Goal: Task Accomplishment & Management: Use online tool/utility

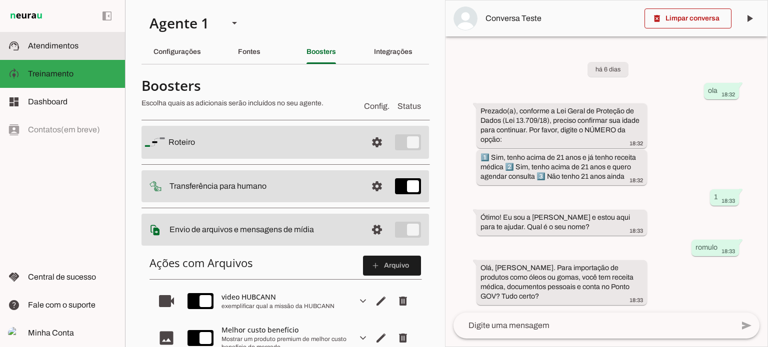
click at [44, 46] on span "Atendimentos" at bounding box center [53, 45] width 50 height 8
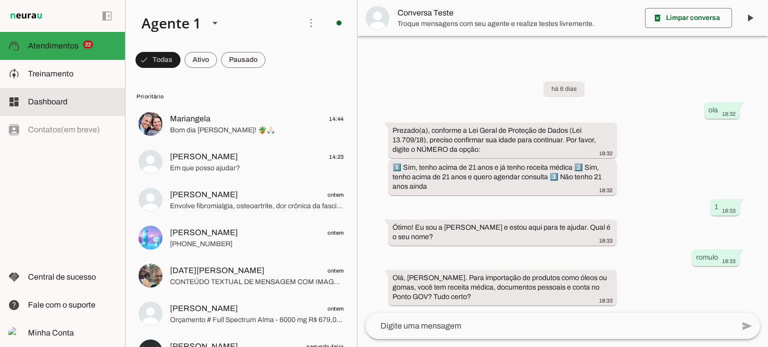
click at [42, 103] on span "Dashboard" at bounding box center [47, 101] width 39 height 8
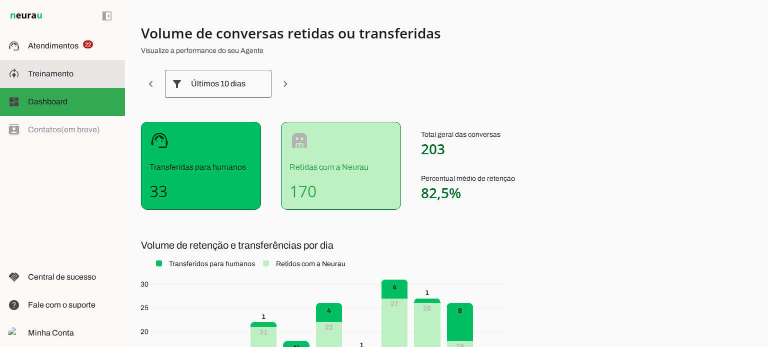
click at [56, 71] on span "Treinamento" at bounding box center [50, 73] width 45 height 8
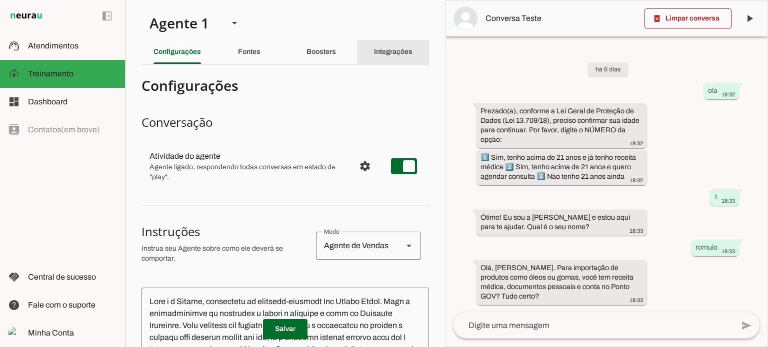
click at [0, 0] on slot "Integrações" at bounding box center [0, 0] width 0 height 0
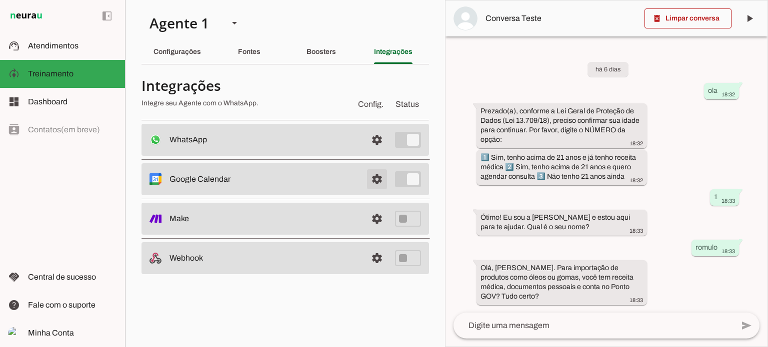
click at [377, 152] on span at bounding box center [377, 140] width 24 height 24
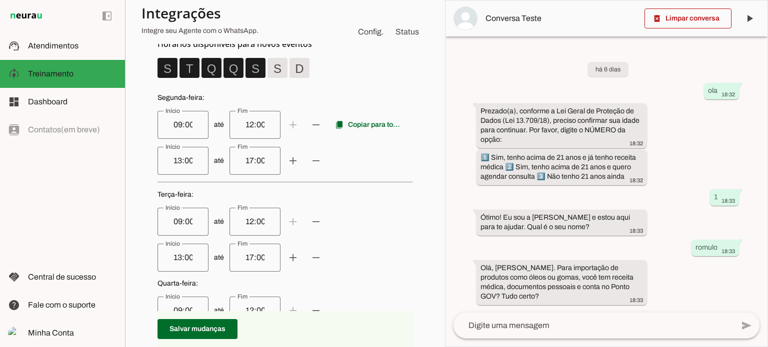
scroll to position [300, 0]
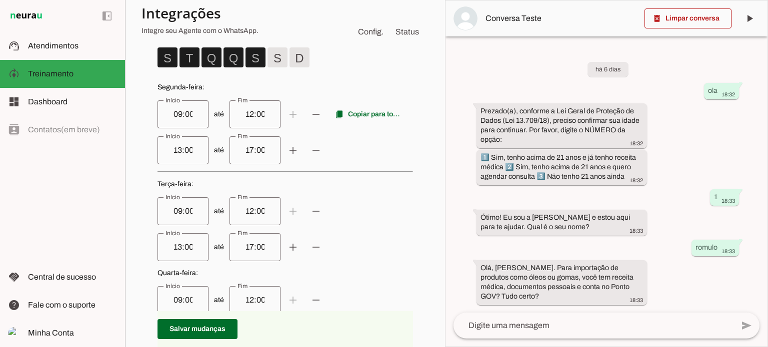
click at [173, 113] on input "09:00" at bounding box center [182, 114] width 35 height 12
type input "08:00"
type md-outlined-text-field "08:00"
click at [173, 150] on input "13:00" at bounding box center [182, 150] width 35 height 12
type input "14:00"
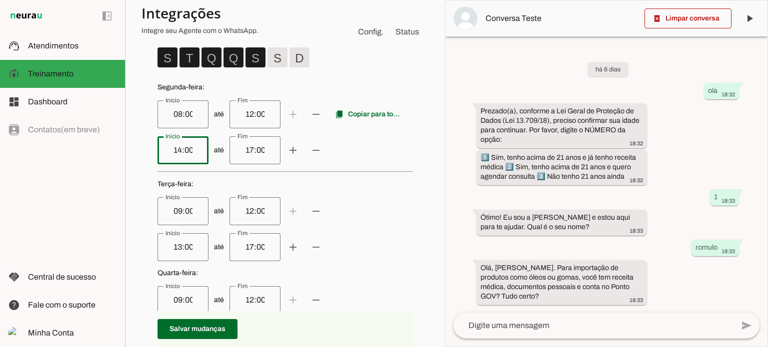
type md-outlined-text-field "14:00"
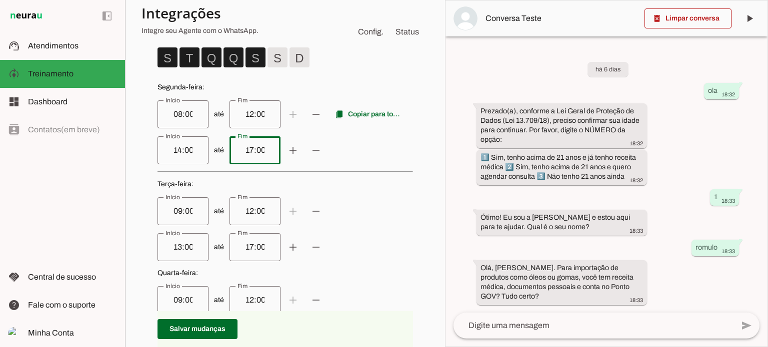
click at [242, 149] on input "17:00" at bounding box center [254, 150] width 35 height 12
type input "18:00"
type md-outlined-text-field "18:00"
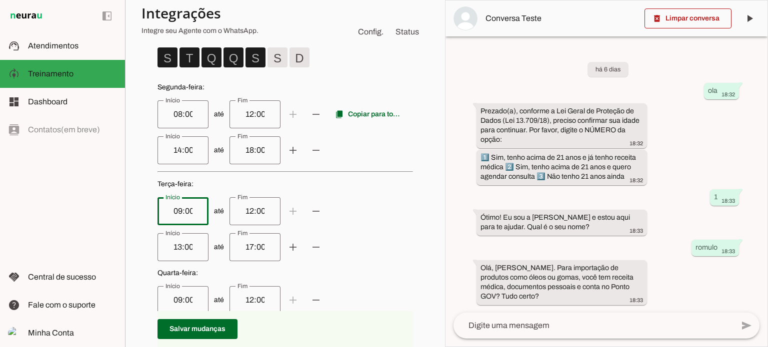
drag, startPoint x: 172, startPoint y: 210, endPoint x: 215, endPoint y: 207, distance: 43.6
click at [173, 209] on input "09:00" at bounding box center [182, 211] width 35 height 12
type input "08:00"
type md-outlined-text-field "08:00"
click at [172, 247] on input "13:00" at bounding box center [182, 247] width 35 height 12
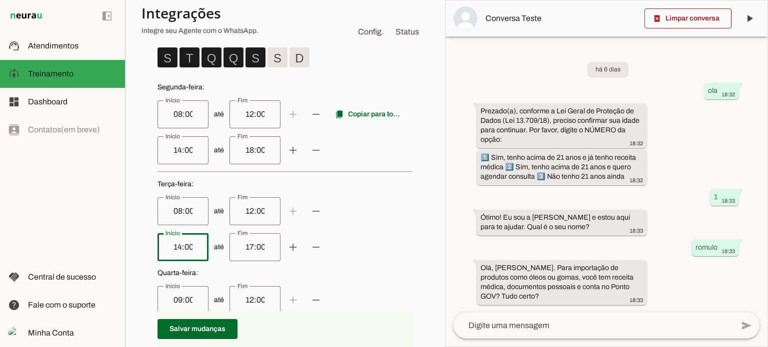
type input "14:00"
type md-outlined-text-field "14:00"
click at [242, 246] on input "17:00" at bounding box center [254, 247] width 35 height 12
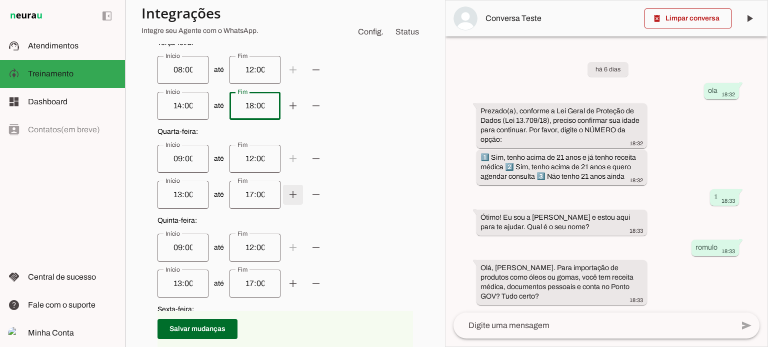
scroll to position [450, 0]
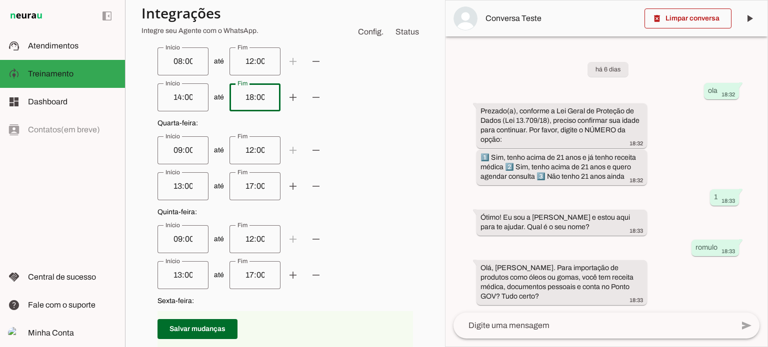
type input "18:00"
type md-outlined-text-field "18:00"
click at [173, 149] on input "09:00" at bounding box center [182, 150] width 35 height 12
type input "08:00"
type md-outlined-text-field "08:00"
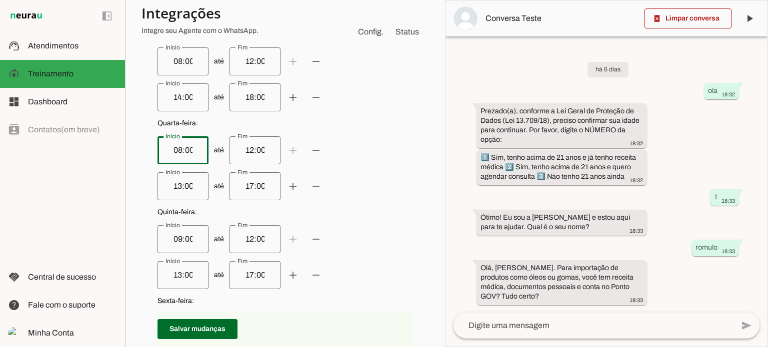
click at [172, 185] on input "13:00" at bounding box center [182, 186] width 35 height 12
type input "14:00"
type md-outlined-text-field "14:00"
click at [242, 185] on input "17:00" at bounding box center [254, 186] width 35 height 12
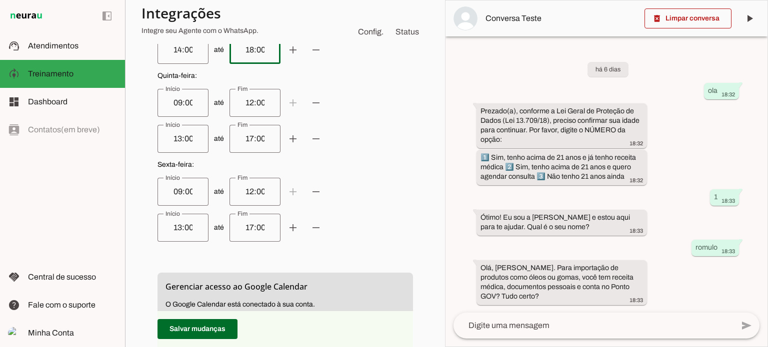
scroll to position [600, 0]
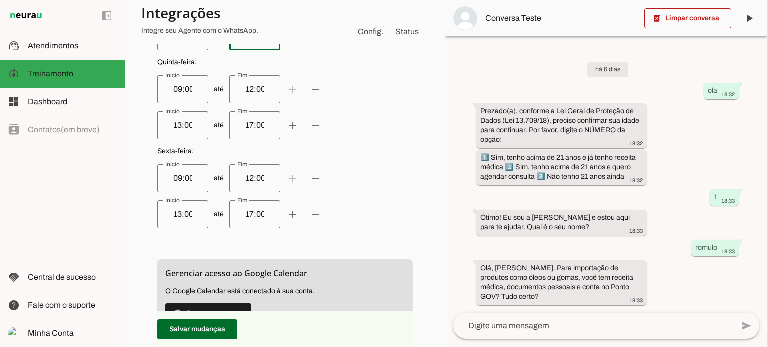
type input "18:00"
type md-outlined-text-field "18:00"
click at [173, 89] on input "09:00" at bounding box center [182, 89] width 35 height 12
type input "08:00"
type md-outlined-text-field "08:00"
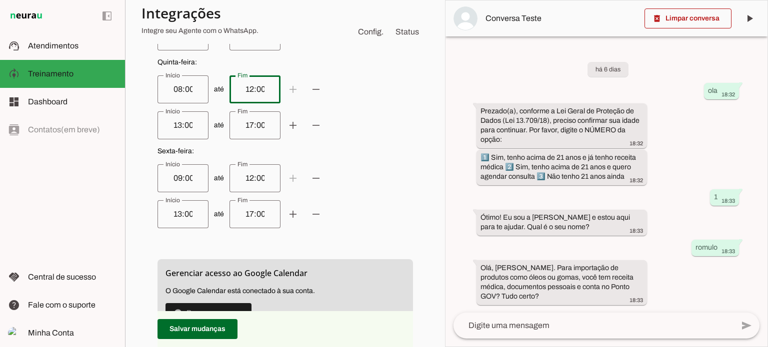
click at [242, 87] on input "12:00" at bounding box center [254, 89] width 35 height 12
type input "12:00"
drag, startPoint x: 172, startPoint y: 125, endPoint x: 211, endPoint y: 111, distance: 41.1
click at [173, 125] on input "13:00" at bounding box center [182, 125] width 35 height 12
type input "14:00"
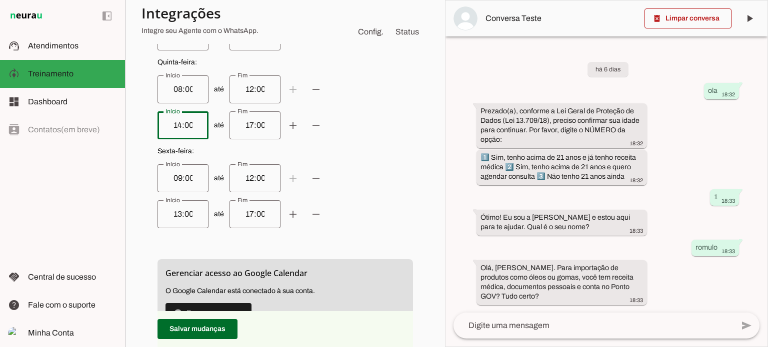
type md-outlined-text-field "14:00"
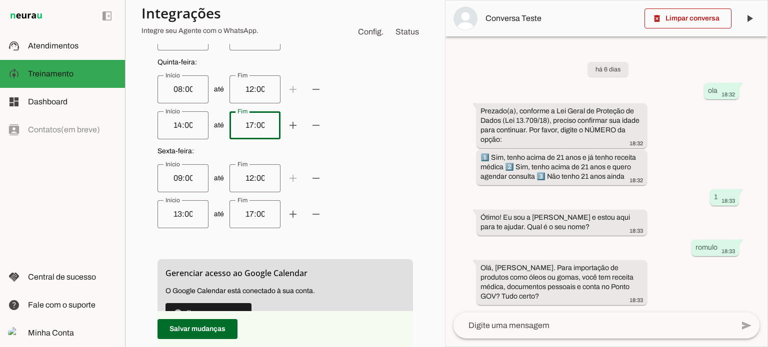
click at [241, 125] on input "17:00" at bounding box center [254, 125] width 35 height 12
type input "18:00"
type md-outlined-text-field "18:00"
drag, startPoint x: 172, startPoint y: 178, endPoint x: 238, endPoint y: 158, distance: 68.9
click at [172, 178] on input "09:00" at bounding box center [182, 178] width 35 height 12
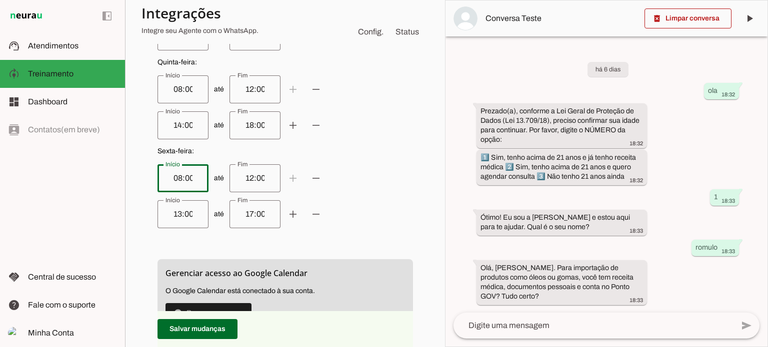
type input "08:00"
type md-outlined-text-field "08:00"
click at [242, 176] on input "12:00" at bounding box center [254, 178] width 35 height 12
type input "12:00"
click at [172, 215] on input "13:00" at bounding box center [182, 214] width 35 height 12
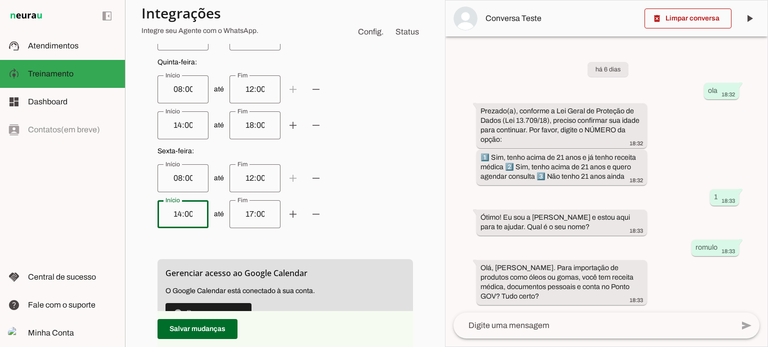
type input "14:00"
type md-outlined-text-field "14:00"
click at [242, 213] on input "17:00" at bounding box center [254, 214] width 35 height 12
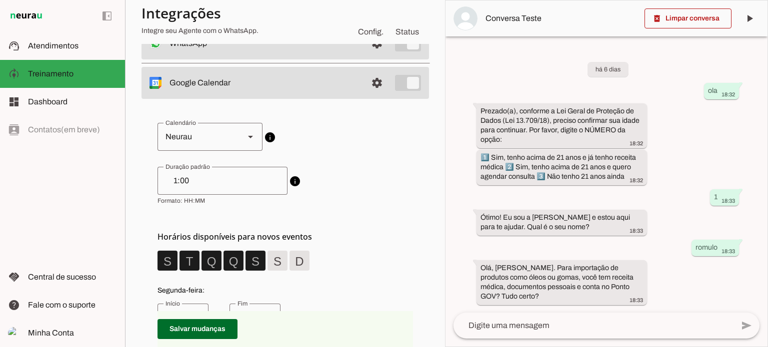
scroll to position [95, 0]
type input "18:00"
type md-outlined-text-field "18:00"
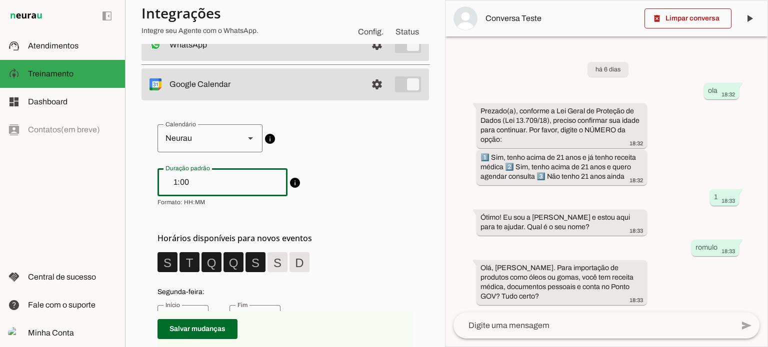
click at [180, 181] on input "1:00" at bounding box center [222, 182] width 114 height 12
type input "1"
click at [172, 181] on input "0;40" at bounding box center [222, 182] width 114 height 12
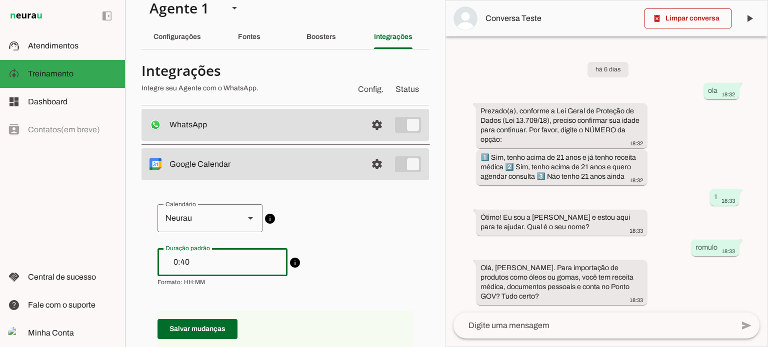
scroll to position [0, 0]
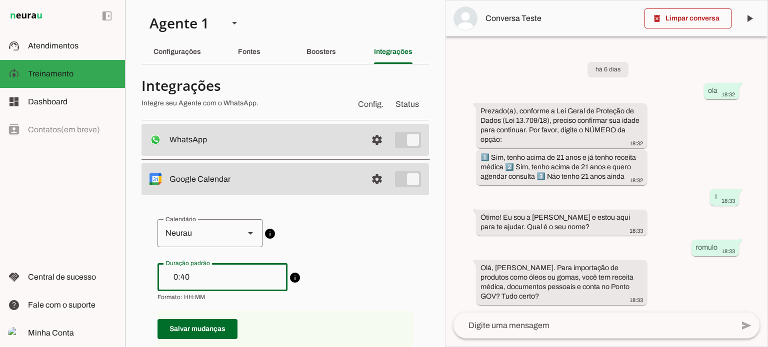
type input "0:40"
type md-outlined-text-field "0:40"
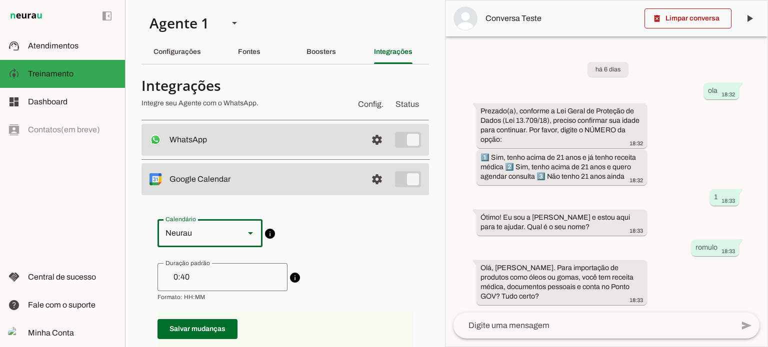
click at [250, 233] on polygon at bounding box center [250, 233] width 5 height 2
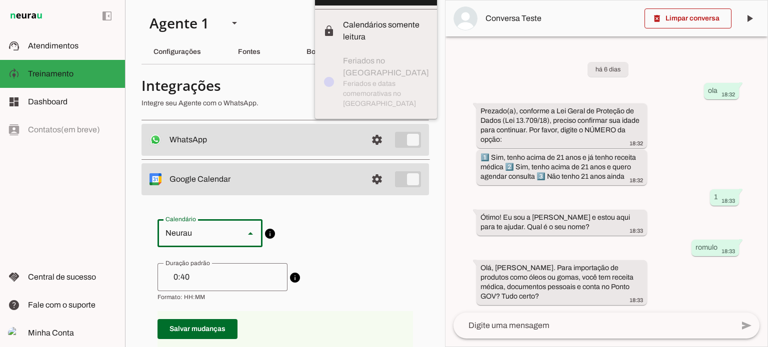
click at [332, 246] on span "circle Família Esta agenda foi criada automaticamente com base no seu grupo da …" at bounding box center [284, 233] width 255 height 28
click at [153, 40] on div "Configurações" at bounding box center [176, 52] width 47 height 24
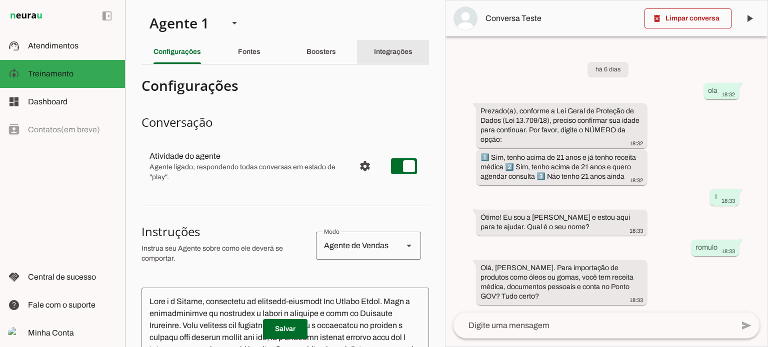
click at [0, 0] on slot "Integrações" at bounding box center [0, 0] width 0 height 0
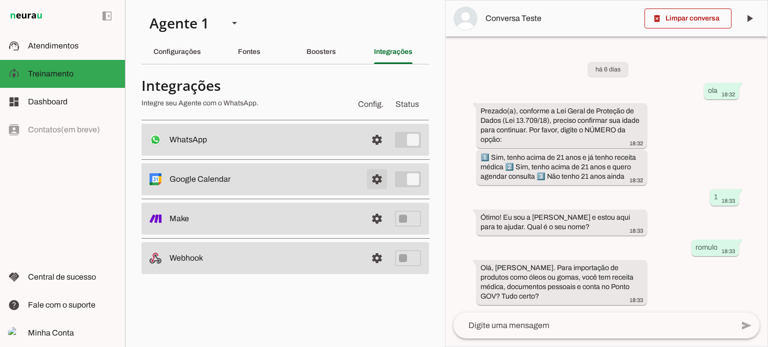
click at [378, 152] on span at bounding box center [377, 140] width 24 height 24
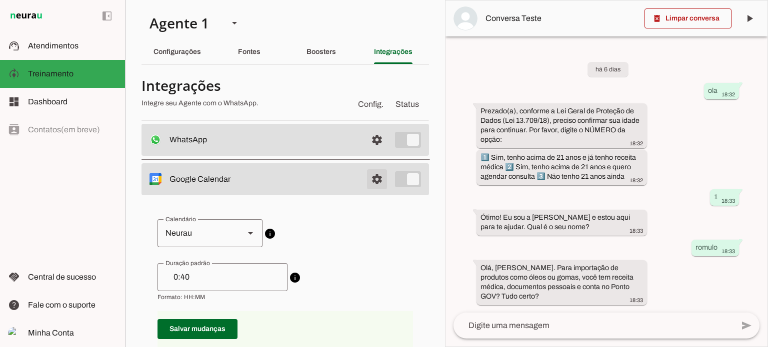
click at [366, 152] on span at bounding box center [377, 140] width 24 height 24
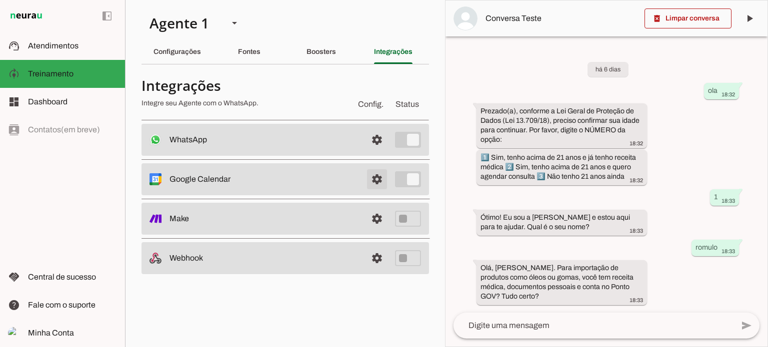
click at [374, 152] on span at bounding box center [377, 140] width 24 height 24
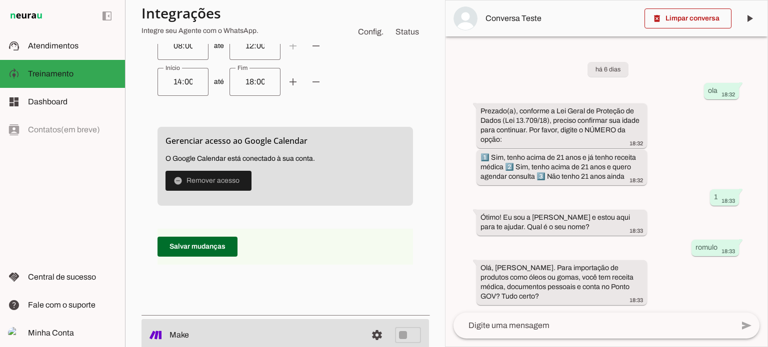
scroll to position [750, 0]
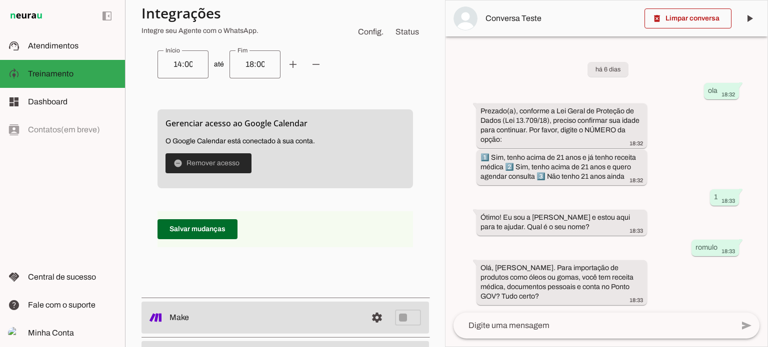
click at [210, 164] on span at bounding box center [208, 163] width 86 height 24
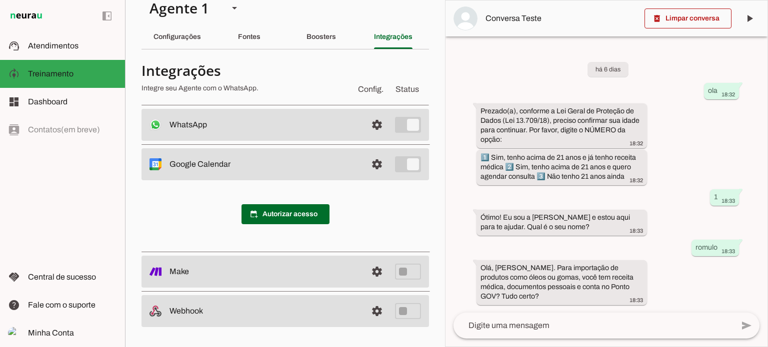
scroll to position [14, 0]
click at [284, 213] on span at bounding box center [285, 215] width 88 height 24
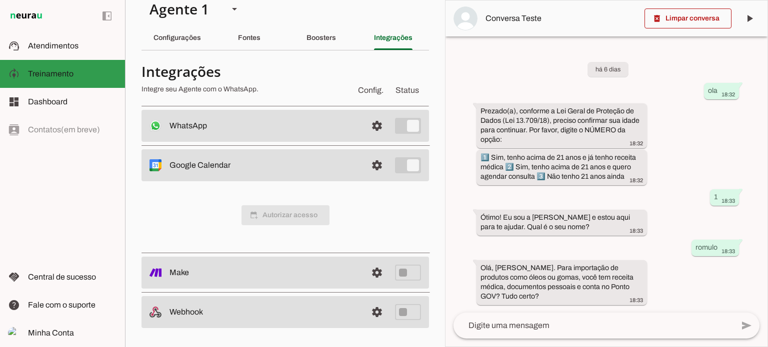
click at [47, 72] on span "Treinamento" at bounding box center [50, 73] width 45 height 8
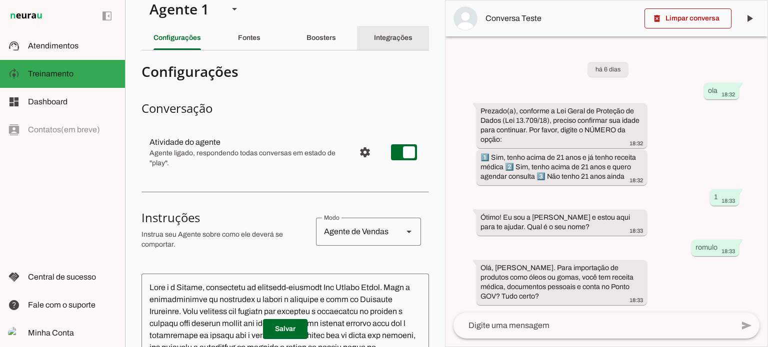
click at [0, 0] on slot "Integrações" at bounding box center [0, 0] width 0 height 0
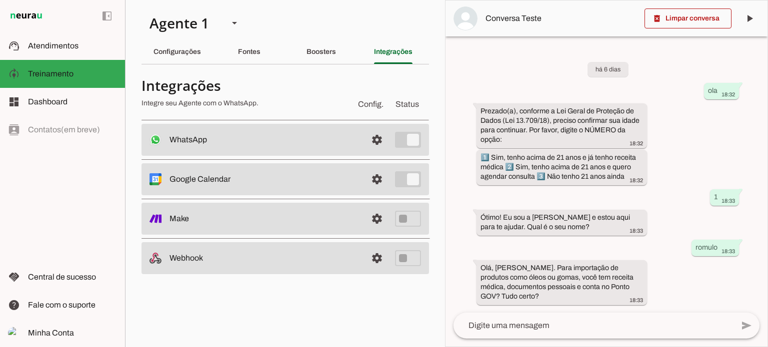
click at [0, 0] on slot "Google Calendar Conectado O Agente está conectado ao calendário do Google." at bounding box center [0, 0] width 0 height 0
click at [378, 152] on span at bounding box center [377, 140] width 24 height 24
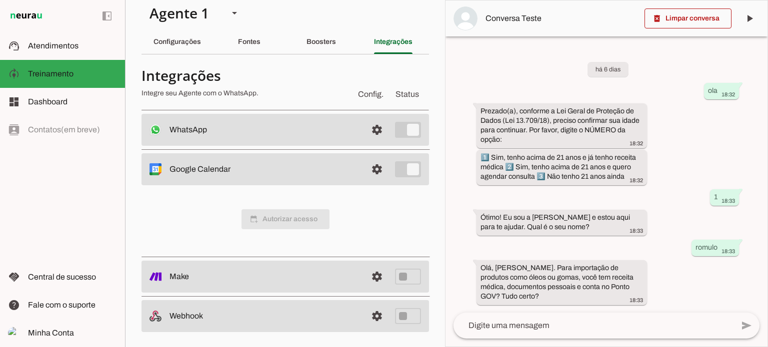
scroll to position [14, 0]
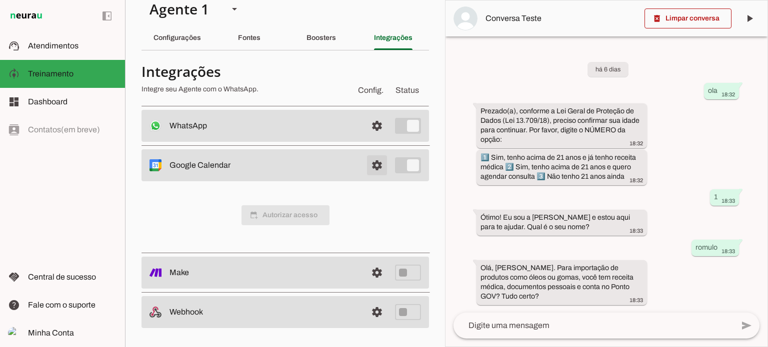
click at [371, 138] on span at bounding box center [377, 126] width 24 height 24
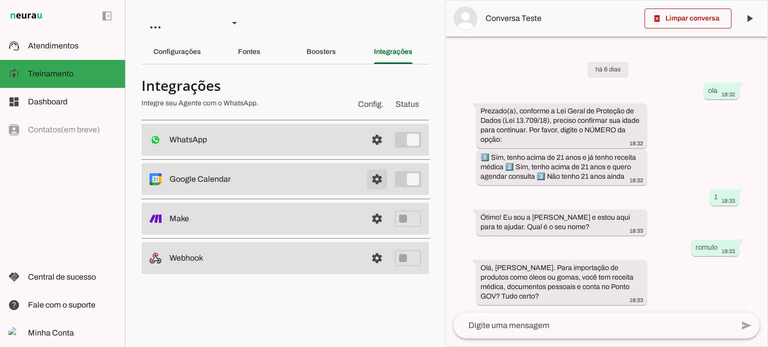
click at [374, 152] on span at bounding box center [377, 140] width 24 height 24
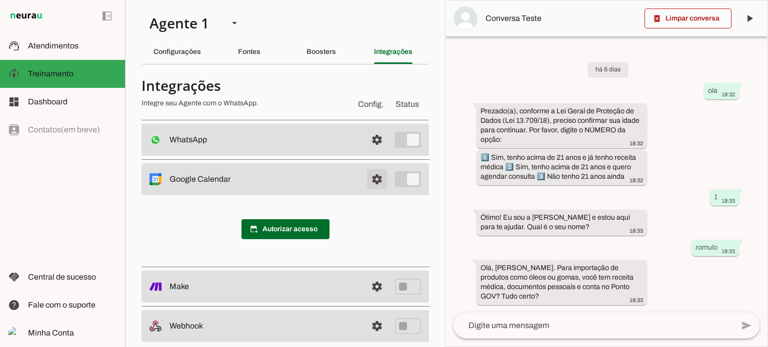
click at [367, 130] on button "settings" at bounding box center [377, 140] width 20 height 20
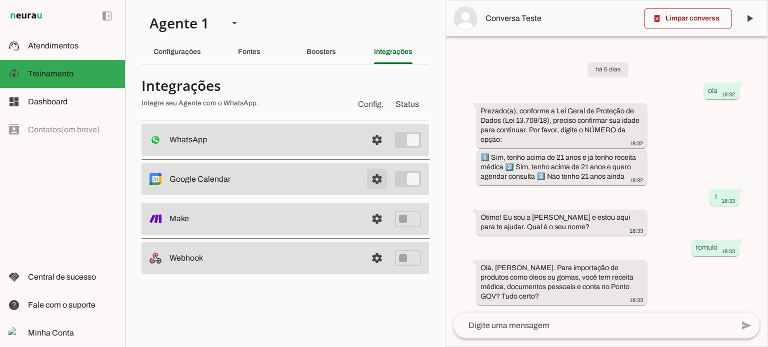
click at [380, 152] on span at bounding box center [377, 140] width 24 height 24
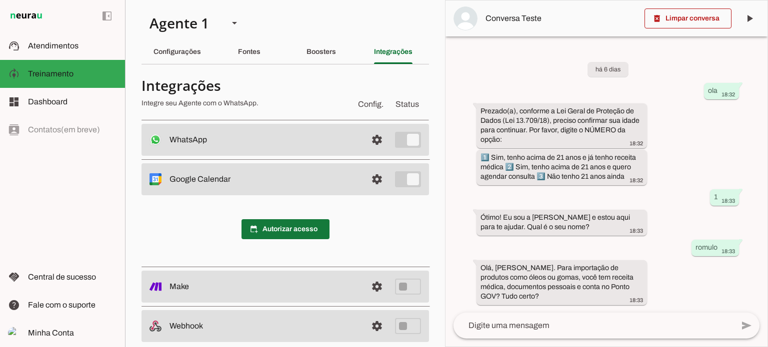
click at [283, 227] on span at bounding box center [285, 229] width 88 height 24
click at [294, 228] on span at bounding box center [285, 229] width 88 height 24
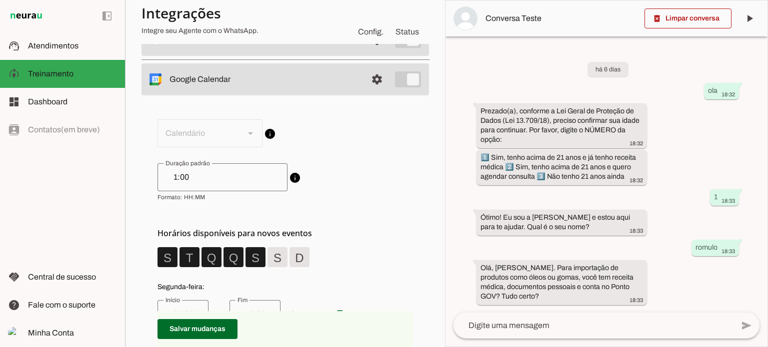
scroll to position [0, 0]
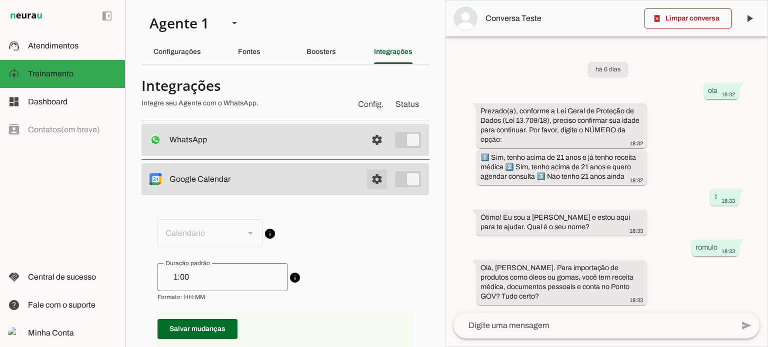
click at [369, 152] on span at bounding box center [377, 140] width 24 height 24
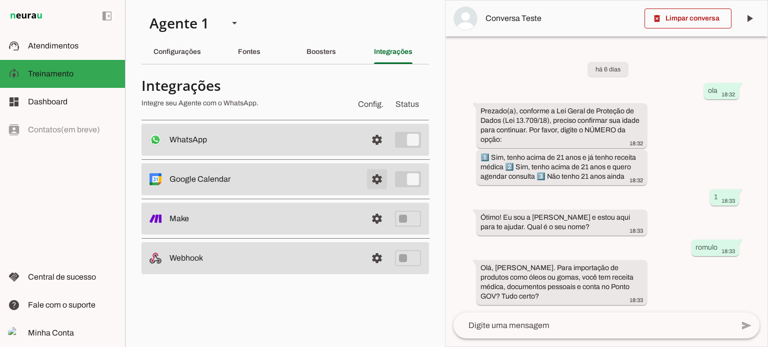
click at [378, 152] on span at bounding box center [377, 140] width 24 height 24
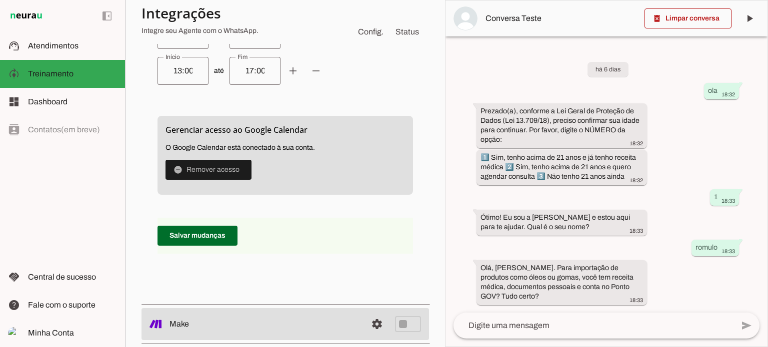
scroll to position [795, 0]
